Goal: Task Accomplishment & Management: Manage account settings

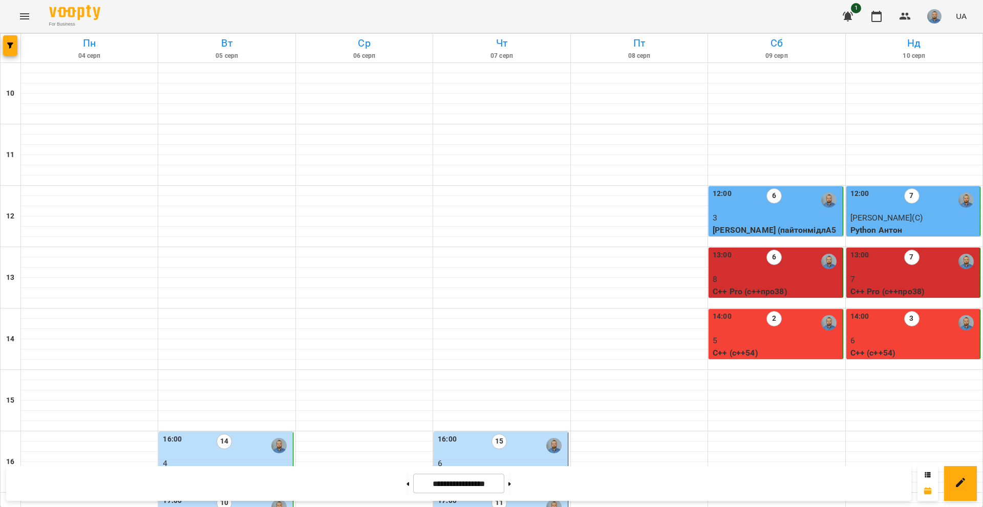
scroll to position [256, 0]
click at [469, 483] on input "**********" at bounding box center [458, 484] width 91 height 20
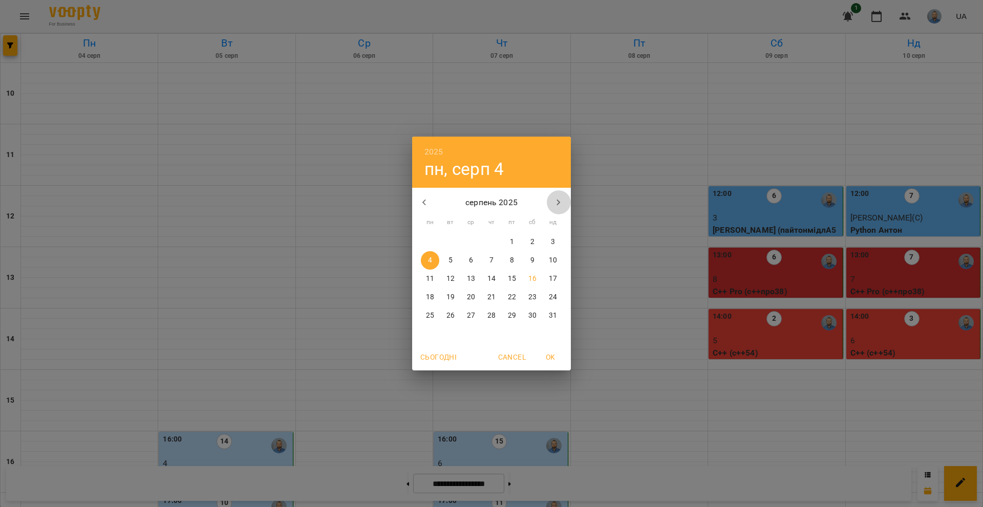
click at [564, 203] on icon "button" at bounding box center [558, 203] width 12 height 12
drag, startPoint x: 423, startPoint y: 205, endPoint x: 427, endPoint y: 209, distance: 5.8
click at [422, 205] on icon "button" at bounding box center [424, 203] width 12 height 12
drag, startPoint x: 539, startPoint y: 271, endPoint x: 530, endPoint y: 283, distance: 14.2
click at [537, 272] on div "16" at bounding box center [532, 279] width 20 height 18
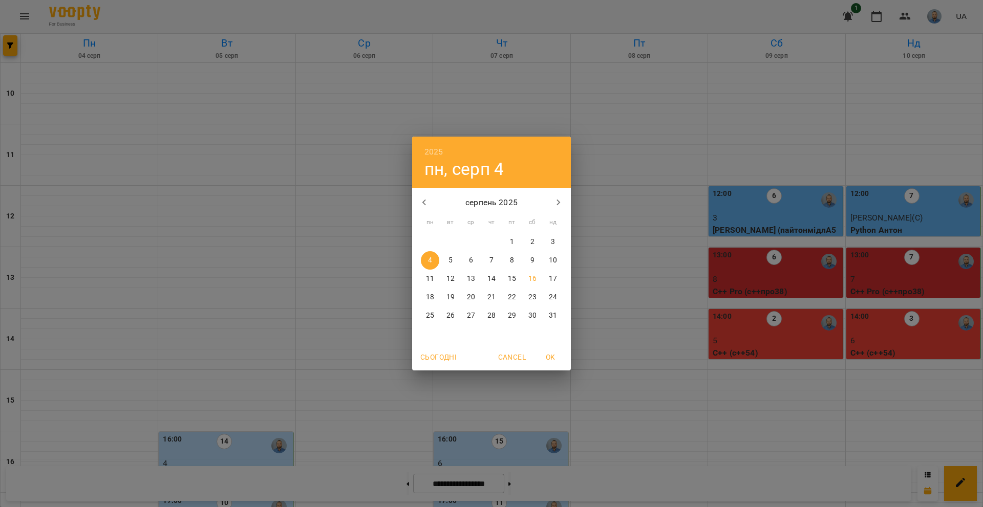
type input "**********"
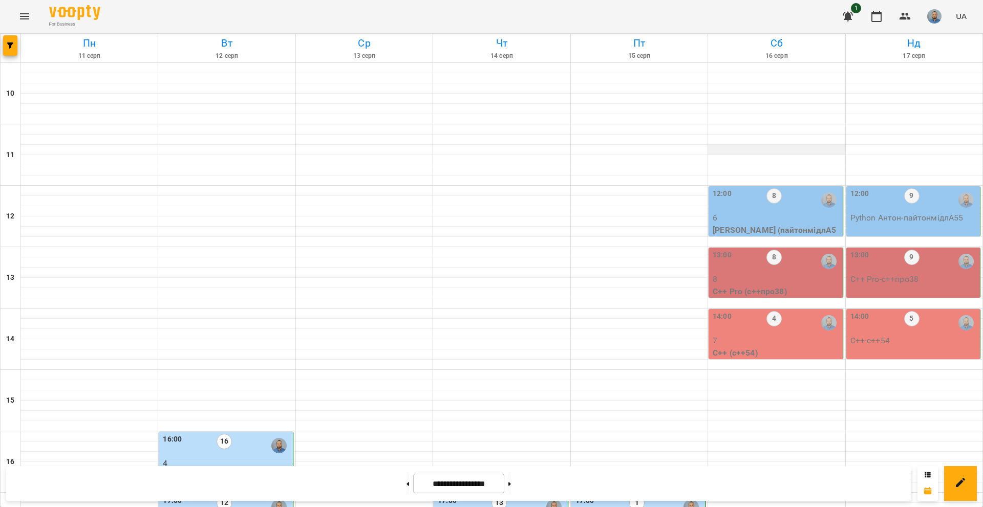
scroll to position [0, 0]
click at [757, 216] on p "6" at bounding box center [776, 218] width 127 height 12
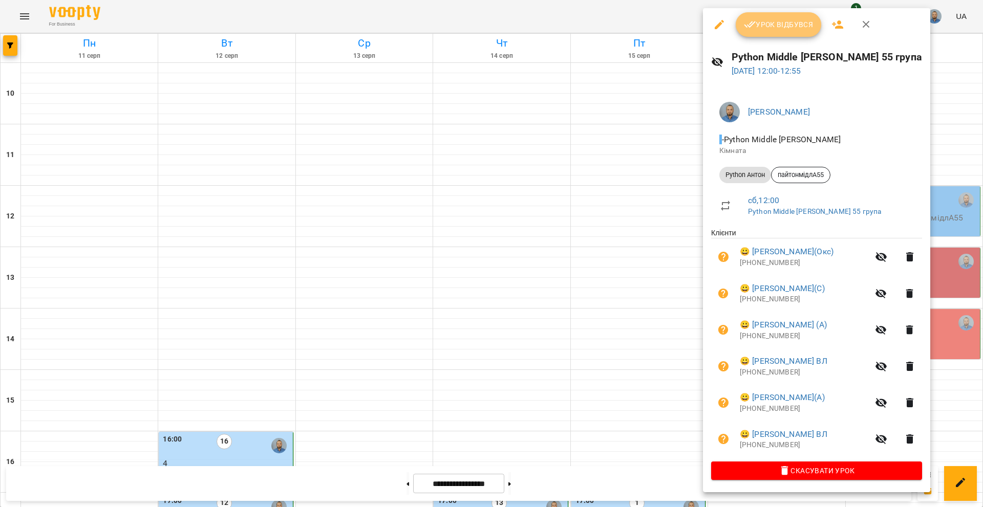
click at [788, 28] on span "Урок відбувся" at bounding box center [779, 24] width 70 height 12
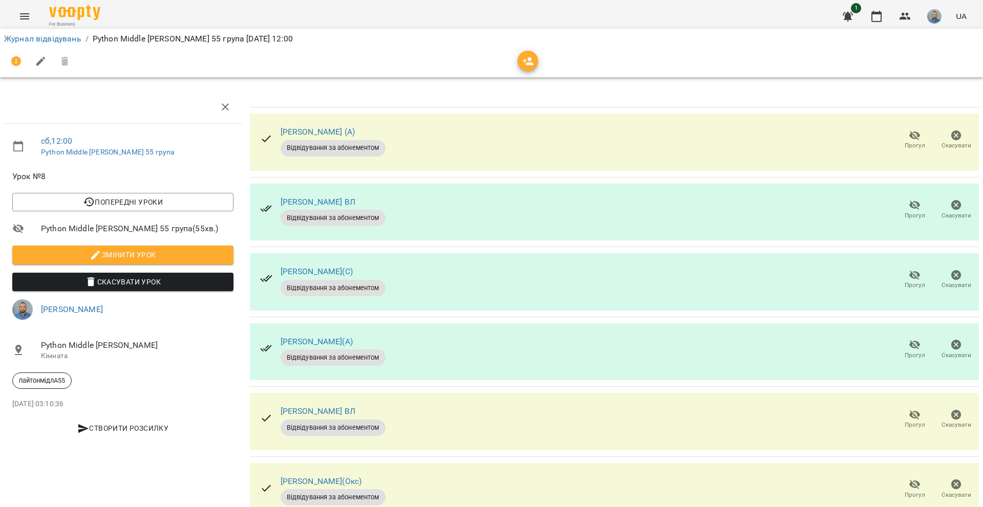
click at [909, 206] on icon "button" at bounding box center [914, 206] width 11 height 10
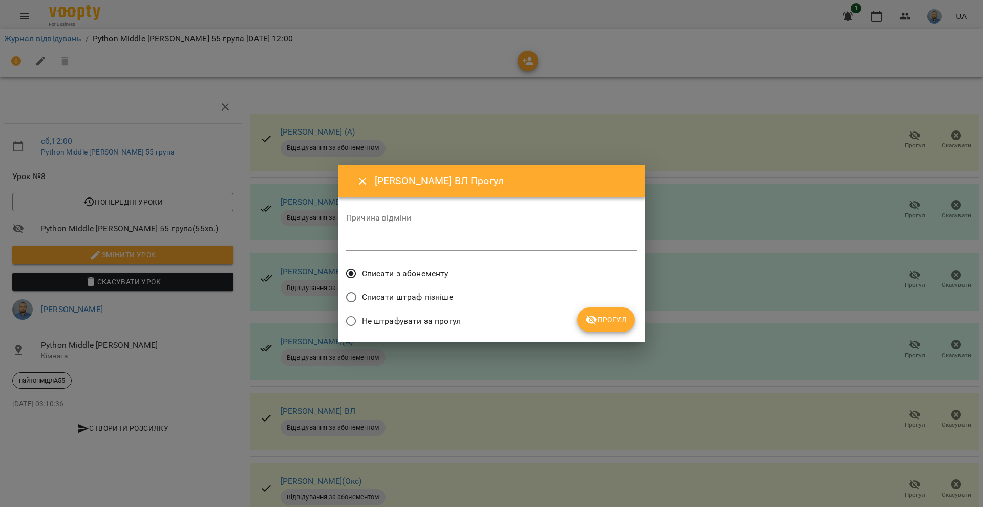
click at [600, 330] on button "Прогул" at bounding box center [606, 320] width 58 height 25
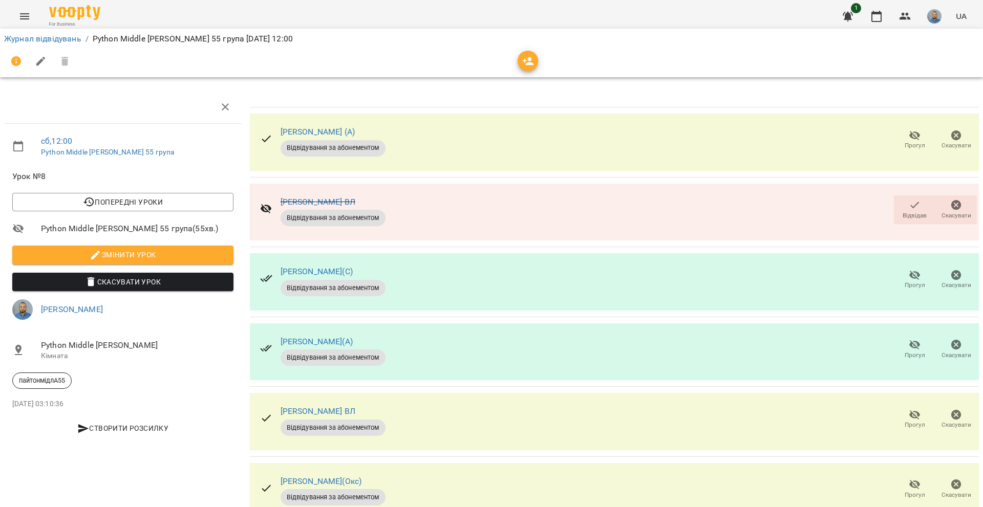
scroll to position [35, 0]
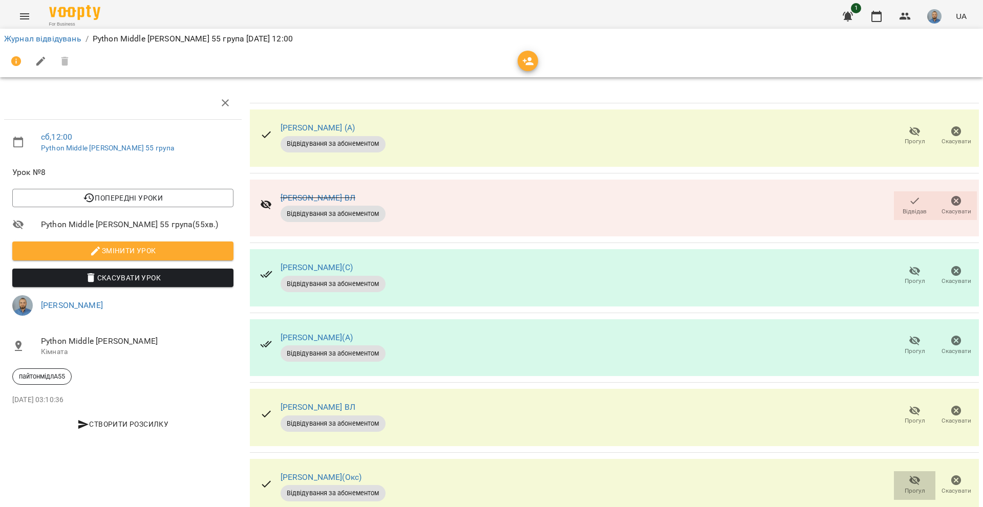
click at [909, 475] on icon "button" at bounding box center [915, 481] width 12 height 12
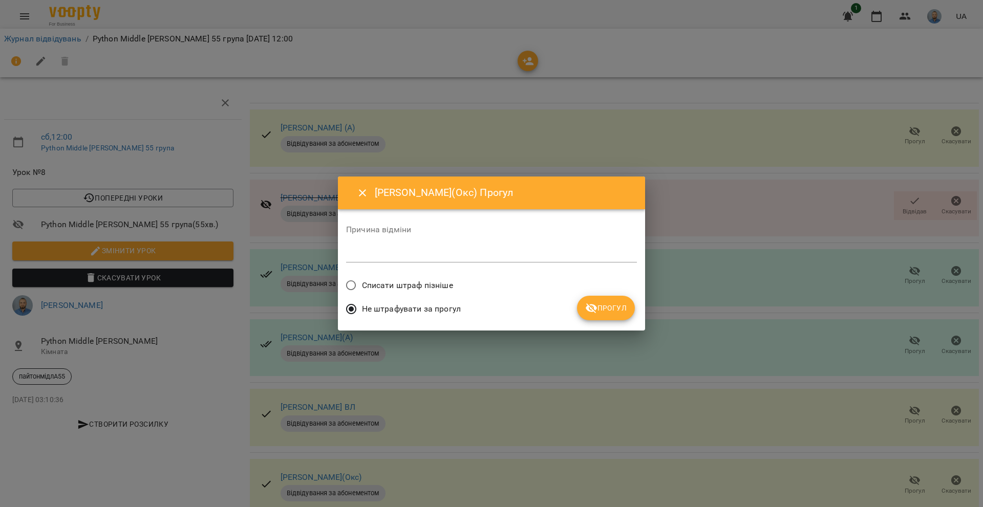
click at [625, 304] on span "Прогул" at bounding box center [605, 308] width 41 height 12
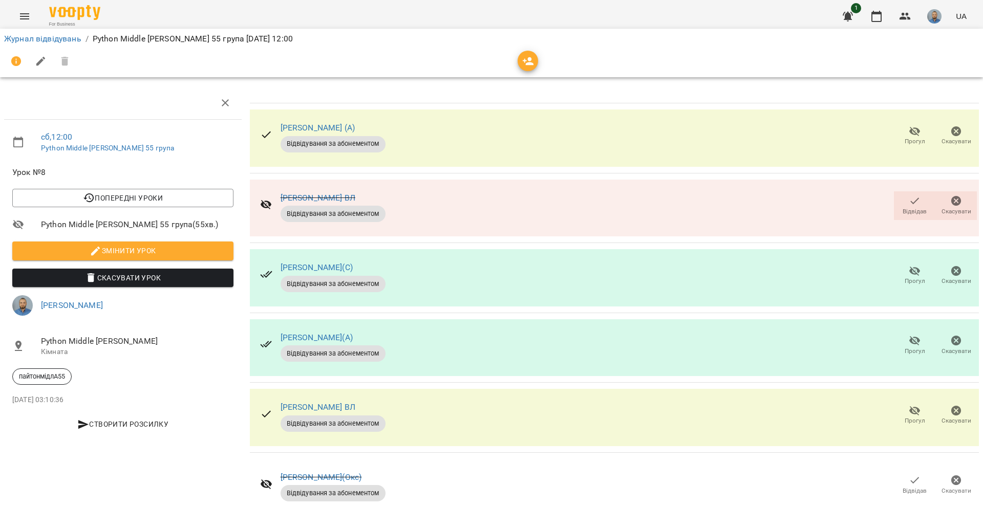
click at [910, 475] on span "Відвідав" at bounding box center [914, 485] width 29 height 20
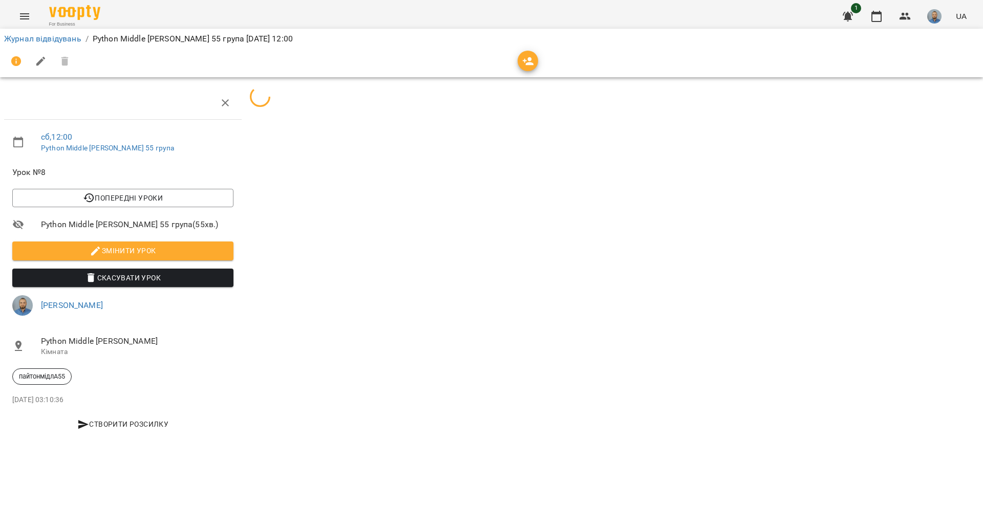
scroll to position [0, 0]
